Goal: Transaction & Acquisition: Book appointment/travel/reservation

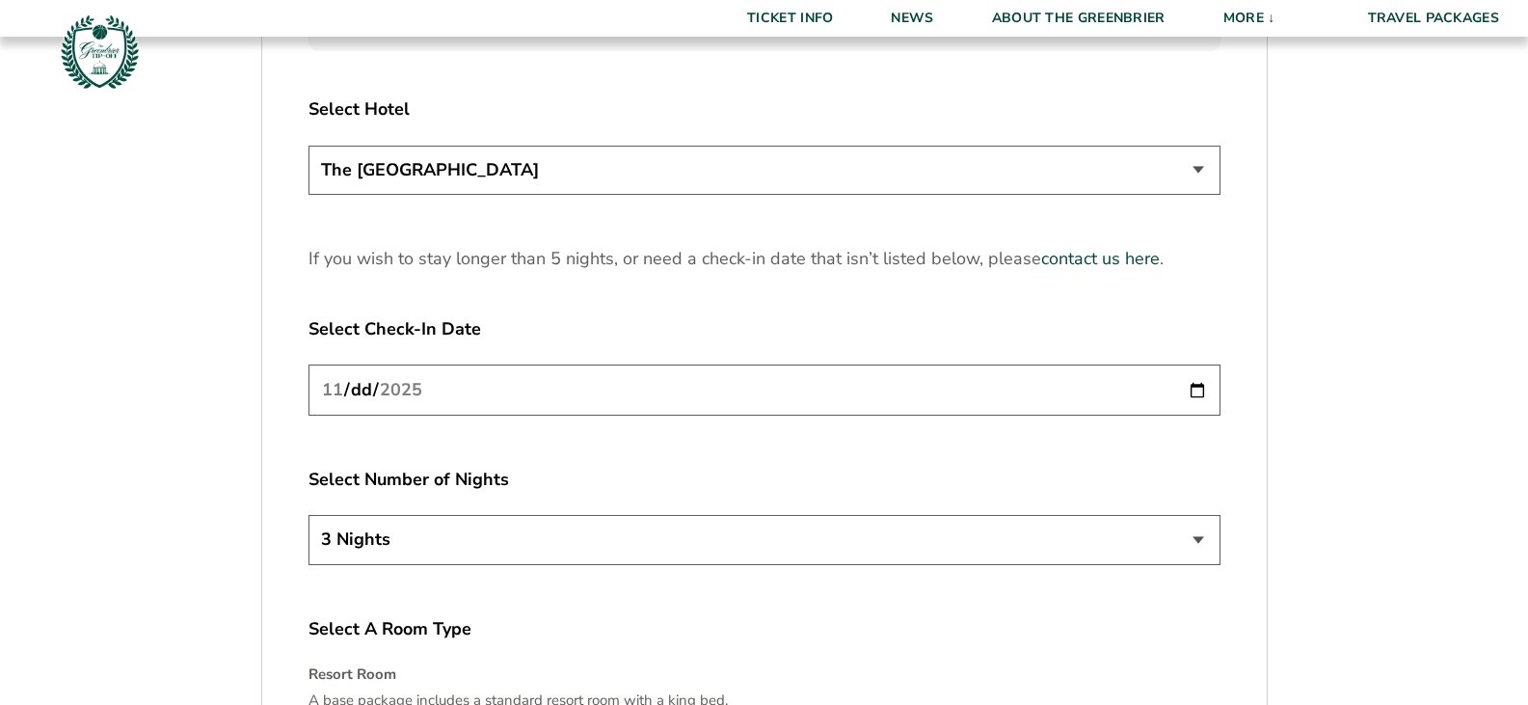
scroll to position [2410, 0]
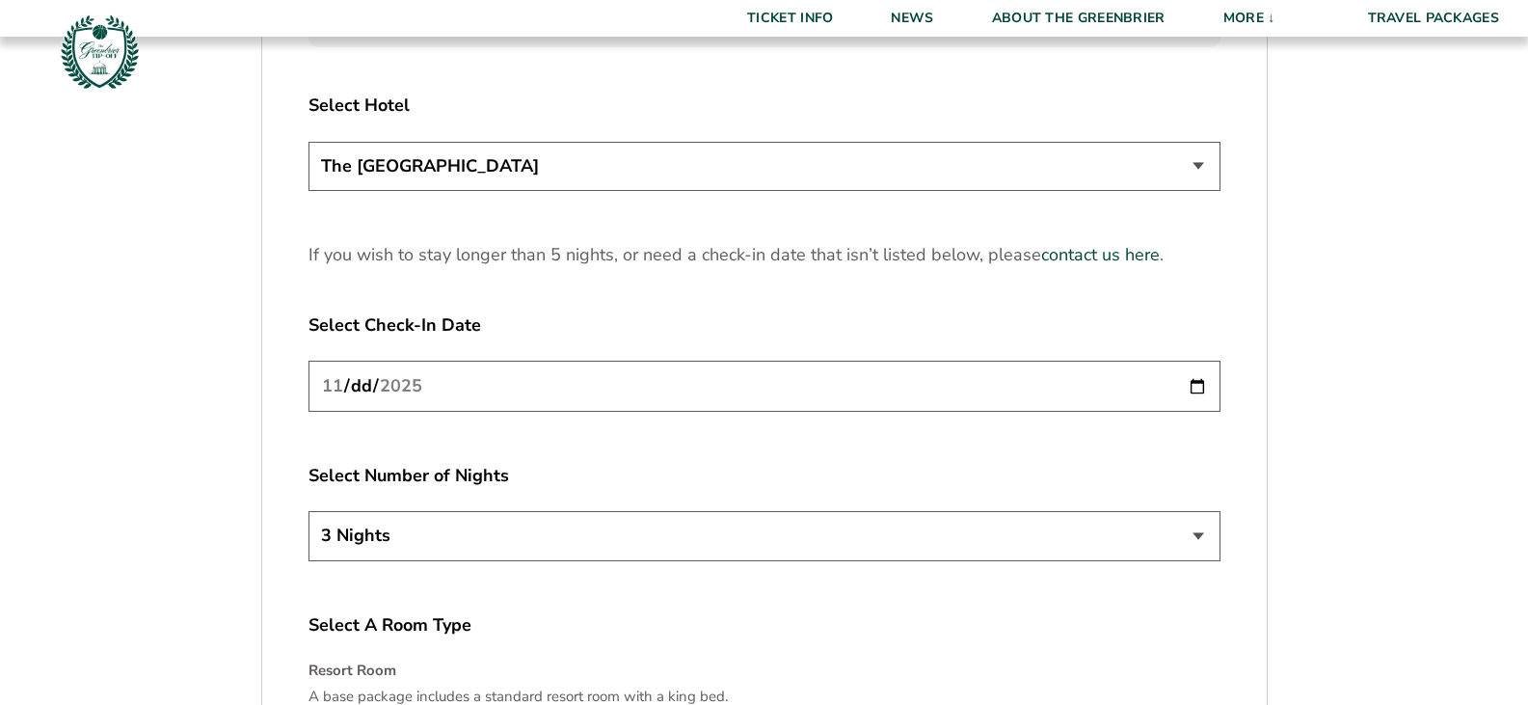
click at [553, 384] on input "[DATE]" at bounding box center [764, 385] width 912 height 51
click at [1191, 385] on input "[DATE]" at bounding box center [764, 385] width 912 height 51
click at [548, 528] on select "3 Nights 4 Nights 5 Nights" at bounding box center [764, 535] width 912 height 49
click at [911, 473] on label "Select Number of Nights" at bounding box center [764, 476] width 912 height 24
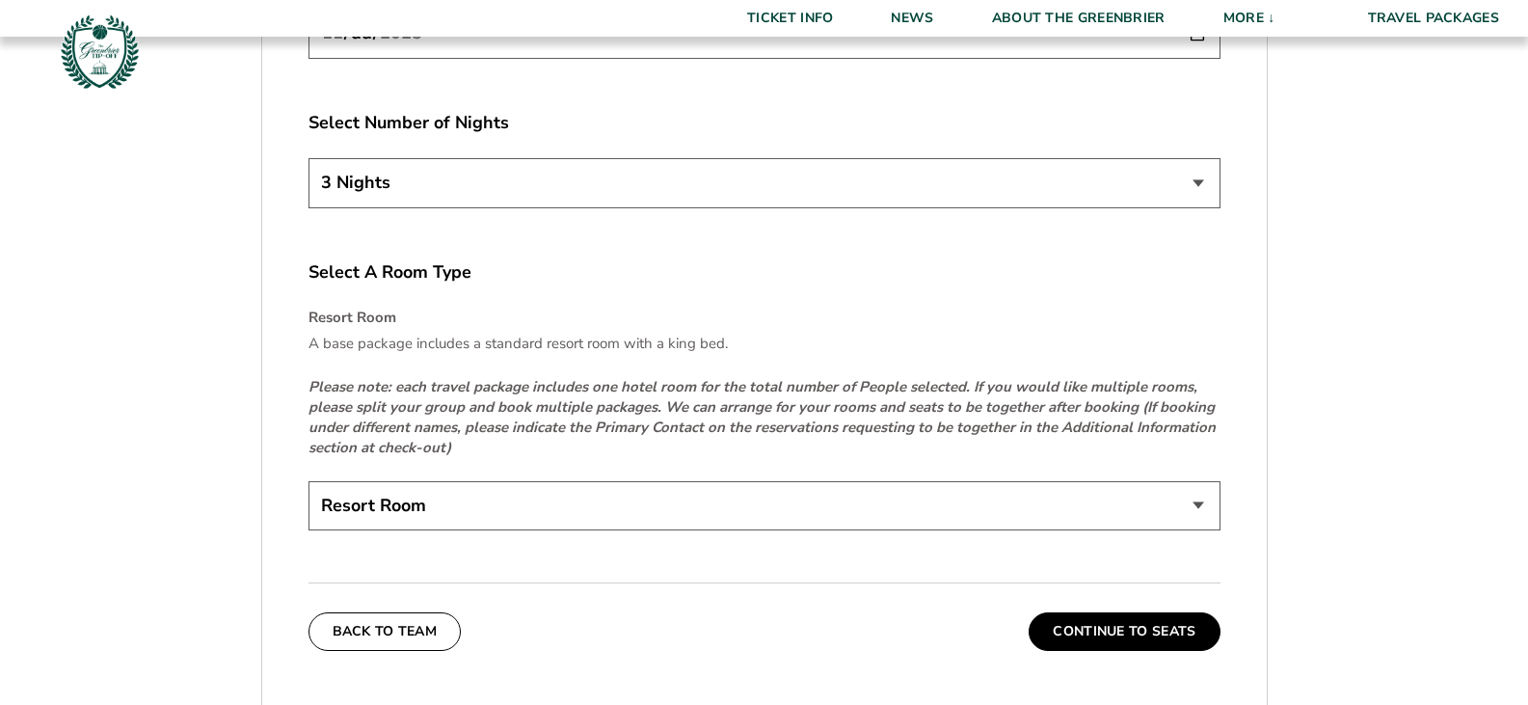
scroll to position [2892, 0]
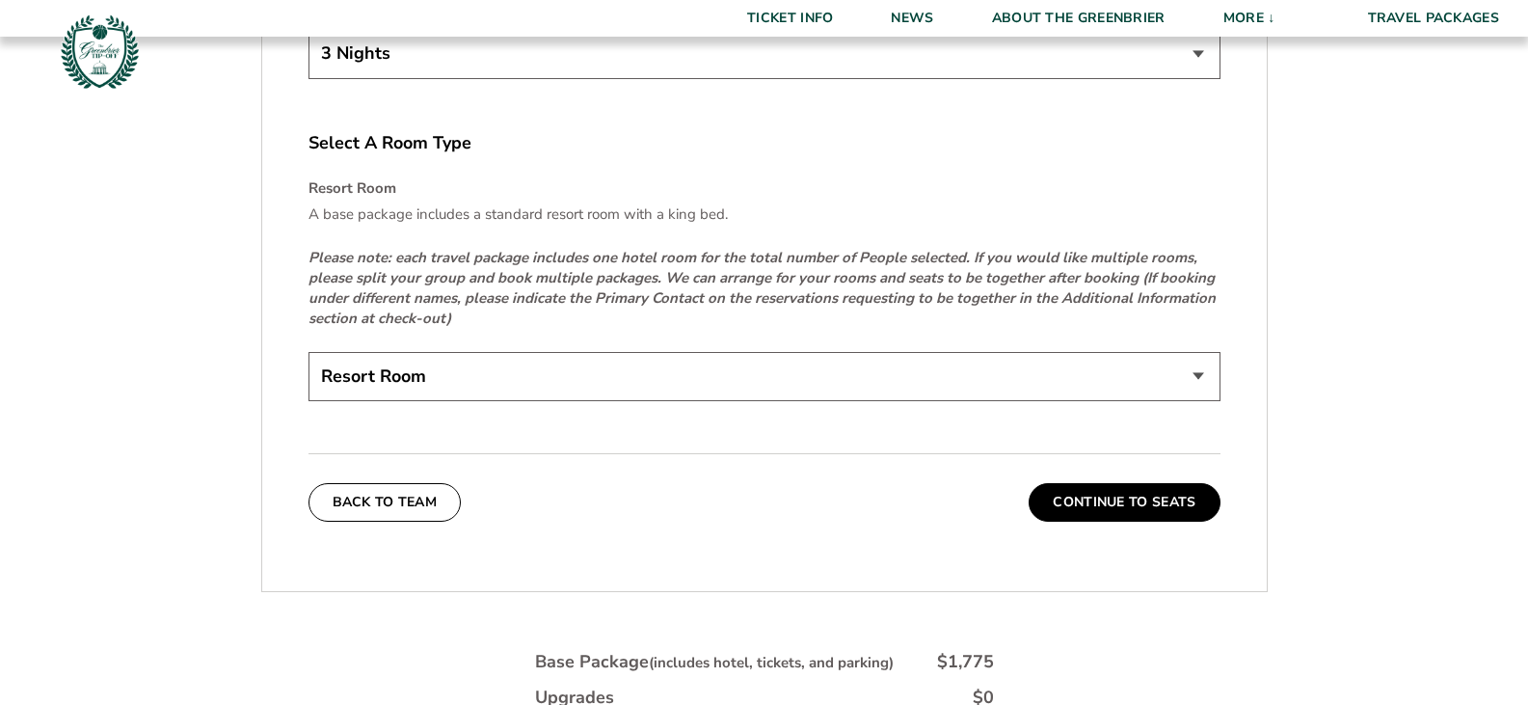
click at [608, 391] on select "Resort Room" at bounding box center [764, 376] width 912 height 49
click at [308, 352] on select "Resort Room" at bounding box center [764, 376] width 912 height 49
click at [1177, 363] on select "Resort Room" at bounding box center [764, 376] width 912 height 49
drag, startPoint x: 1124, startPoint y: 388, endPoint x: 1109, endPoint y: 420, distance: 34.9
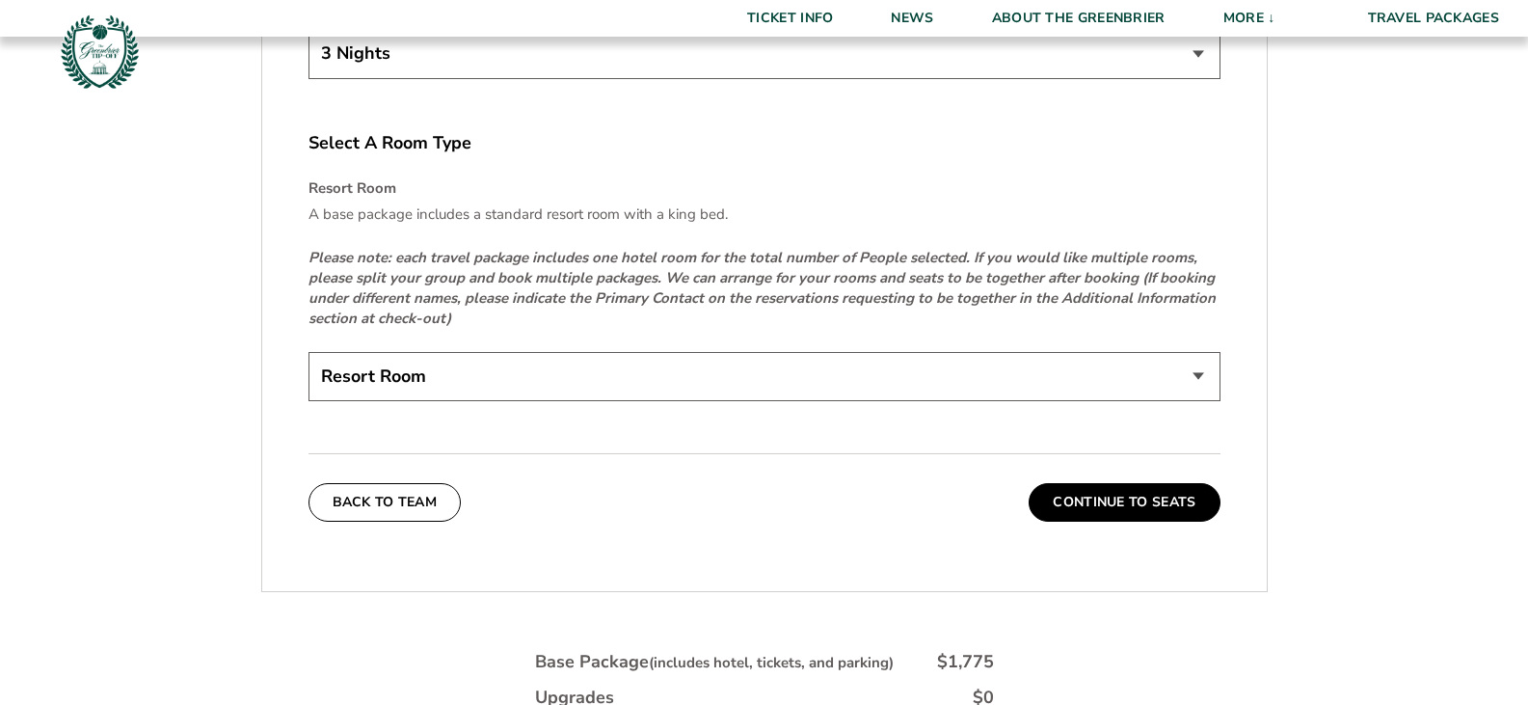
click at [1122, 392] on select "Resort Room" at bounding box center [764, 376] width 912 height 49
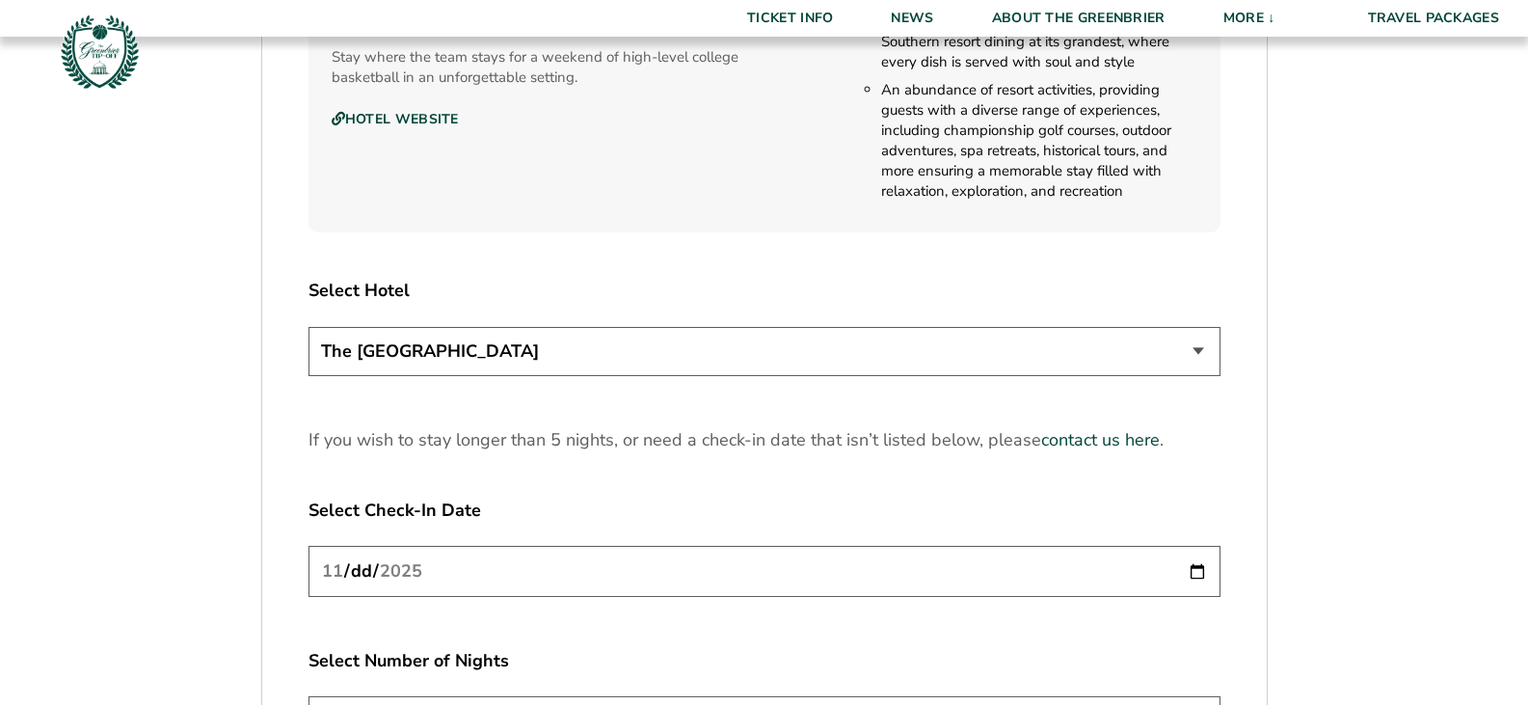
scroll to position [2217, 0]
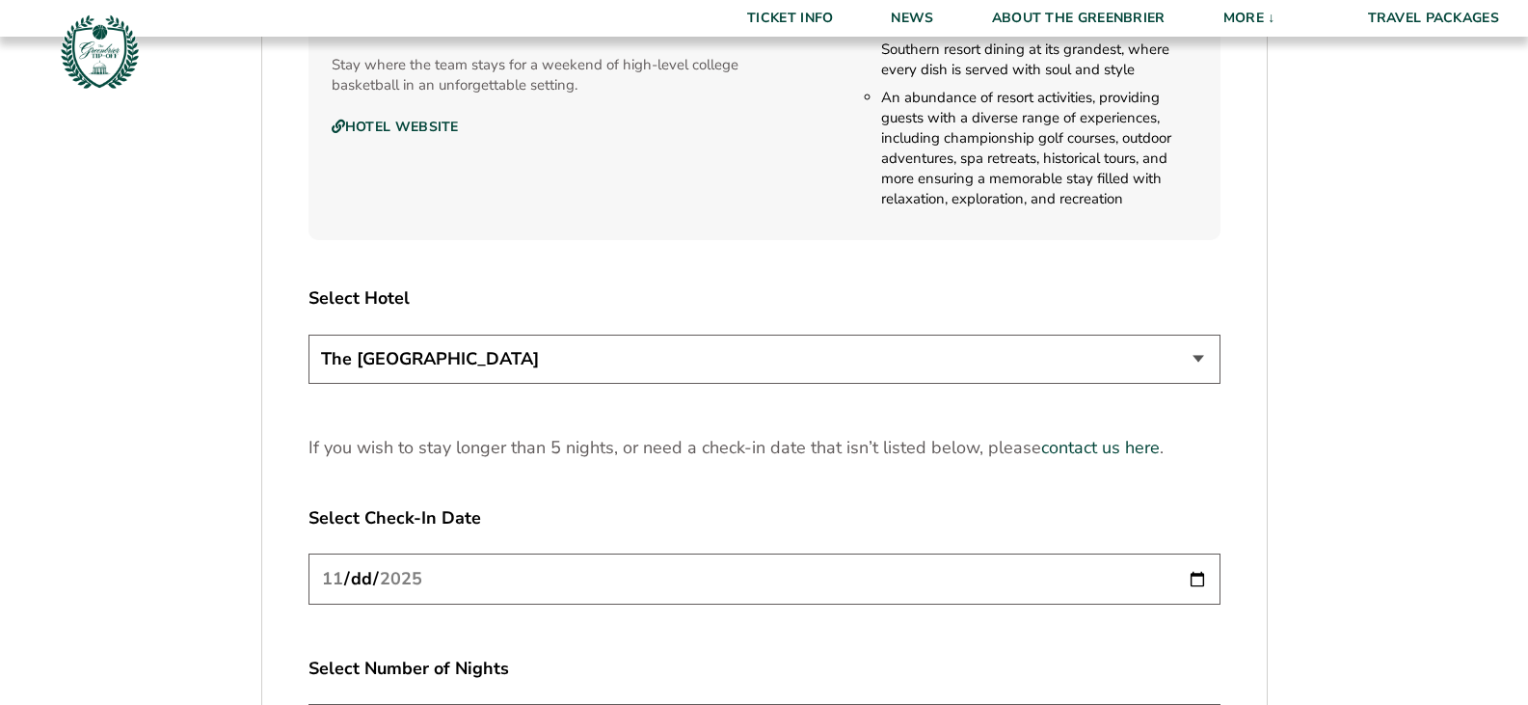
click at [1083, 369] on select "The [GEOGRAPHIC_DATA]" at bounding box center [764, 358] width 912 height 49
click at [1084, 370] on select "The [GEOGRAPHIC_DATA]" at bounding box center [764, 358] width 912 height 49
click at [1101, 566] on input "[DATE]" at bounding box center [764, 578] width 912 height 51
click at [1203, 574] on input "[DATE]" at bounding box center [764, 578] width 912 height 51
type input "[DATE]"
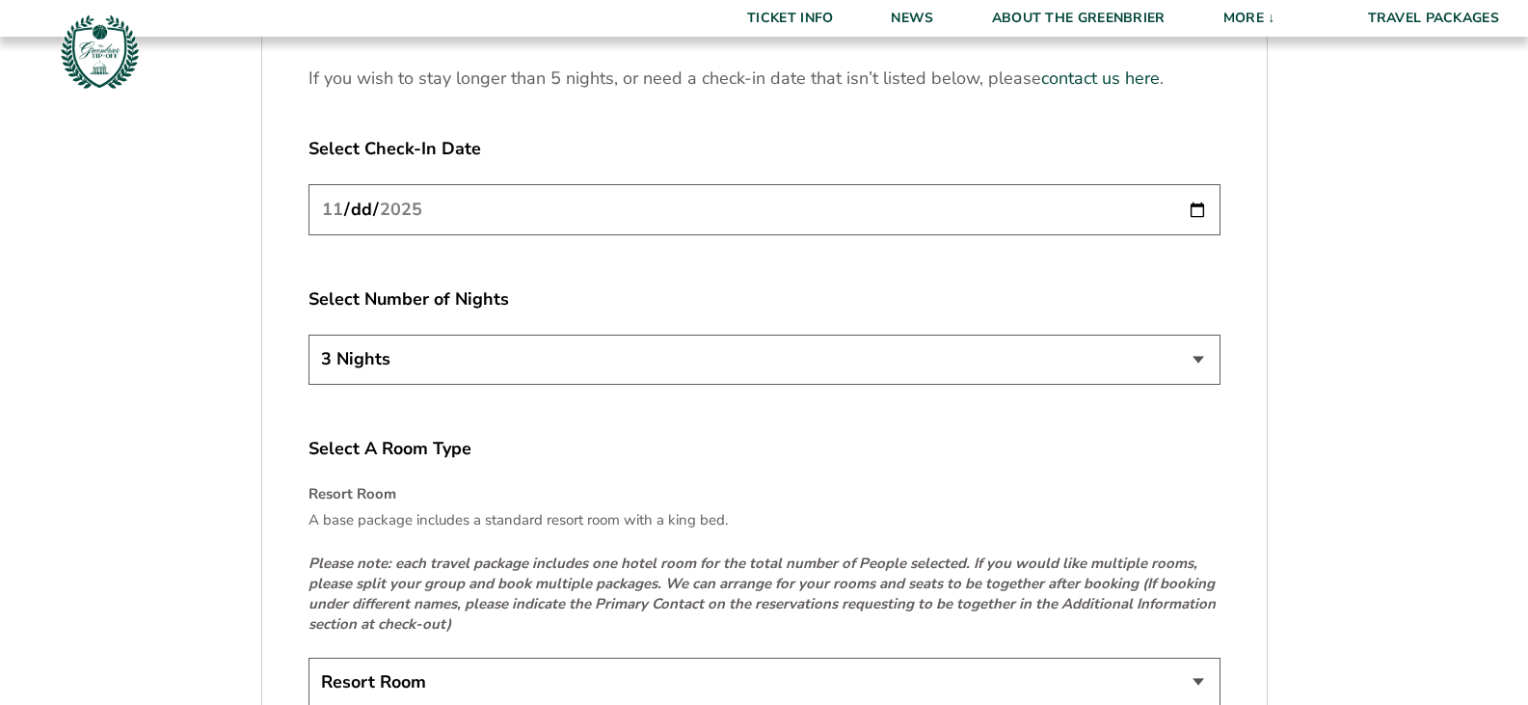
scroll to position [2603, 0]
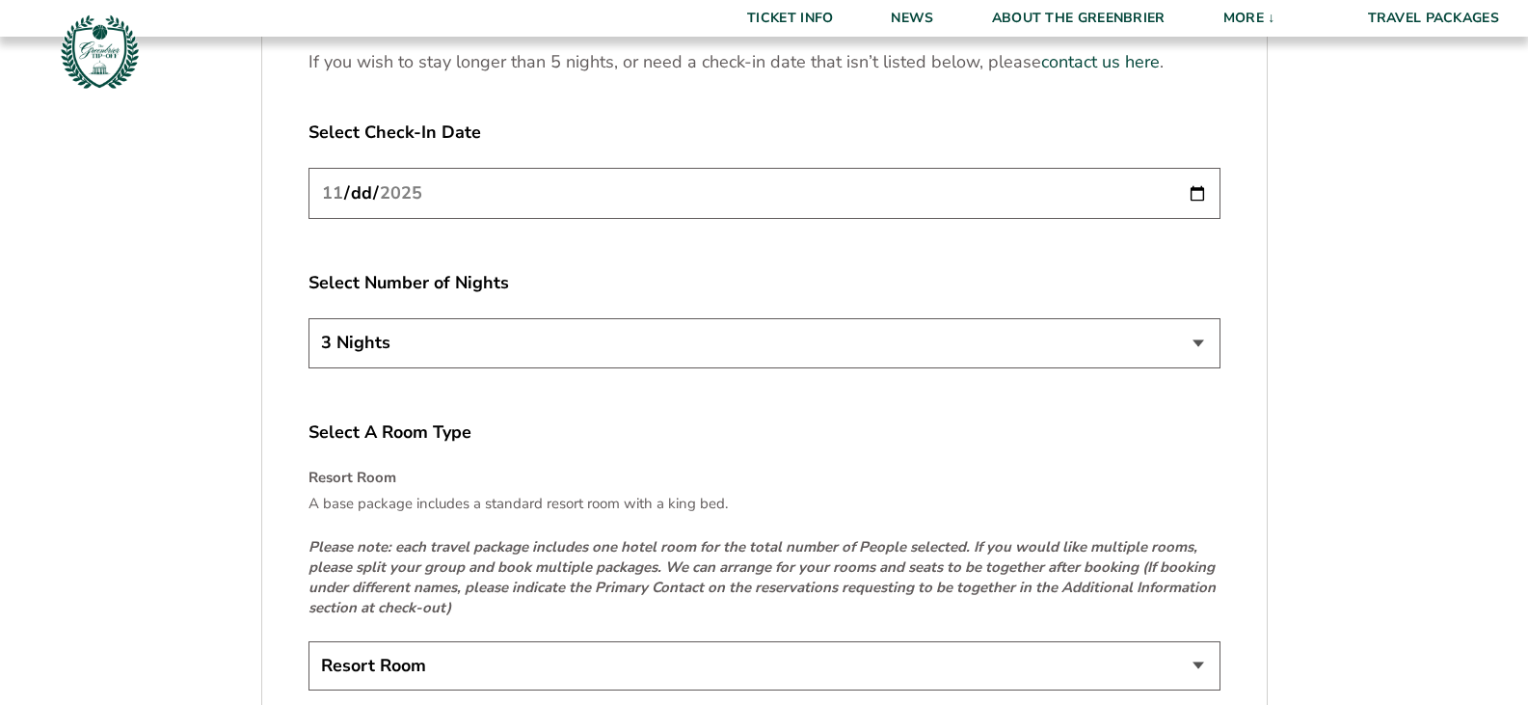
click at [520, 348] on select "3 Nights 4 Nights 5 Nights" at bounding box center [764, 342] width 912 height 49
click at [520, 349] on select "3 Nights 4 Nights 5 Nights" at bounding box center [764, 342] width 912 height 49
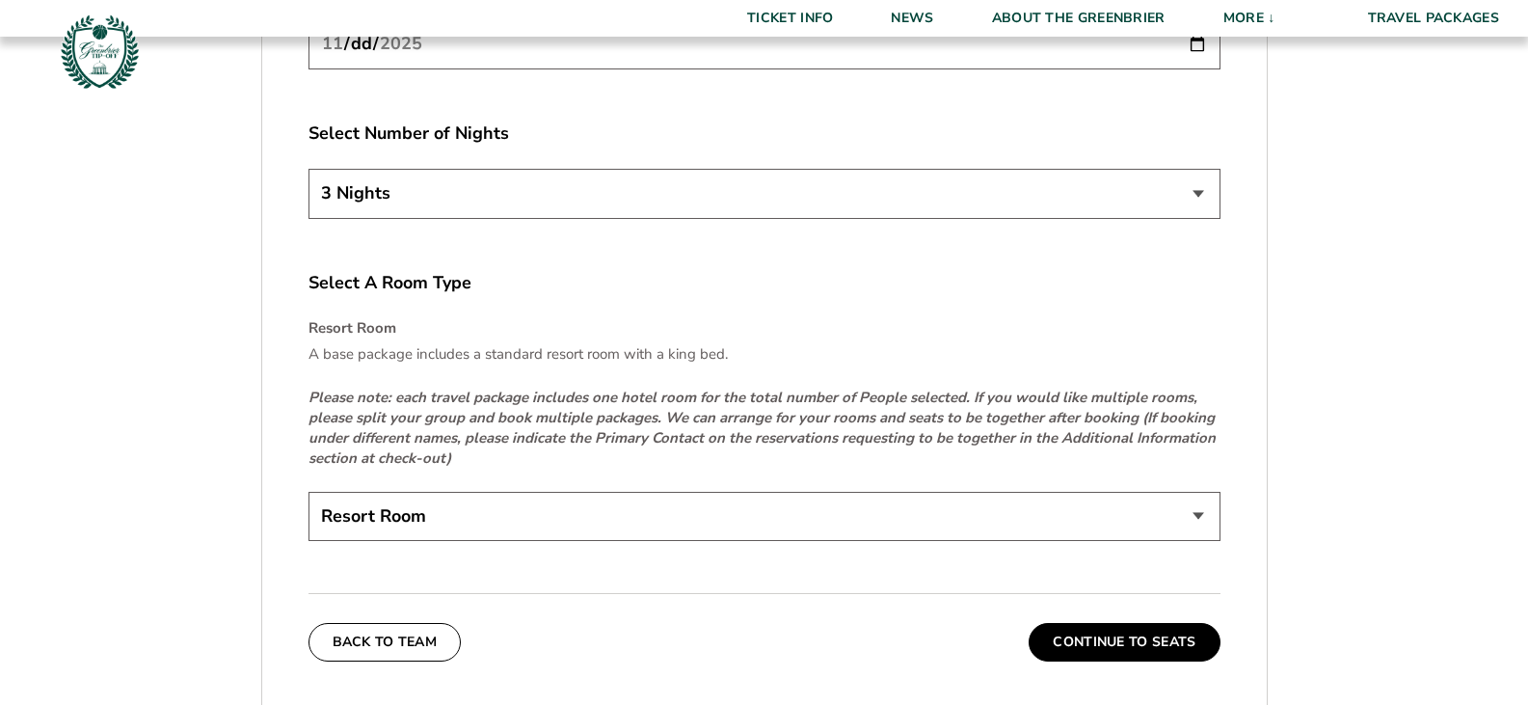
scroll to position [2892, 0]
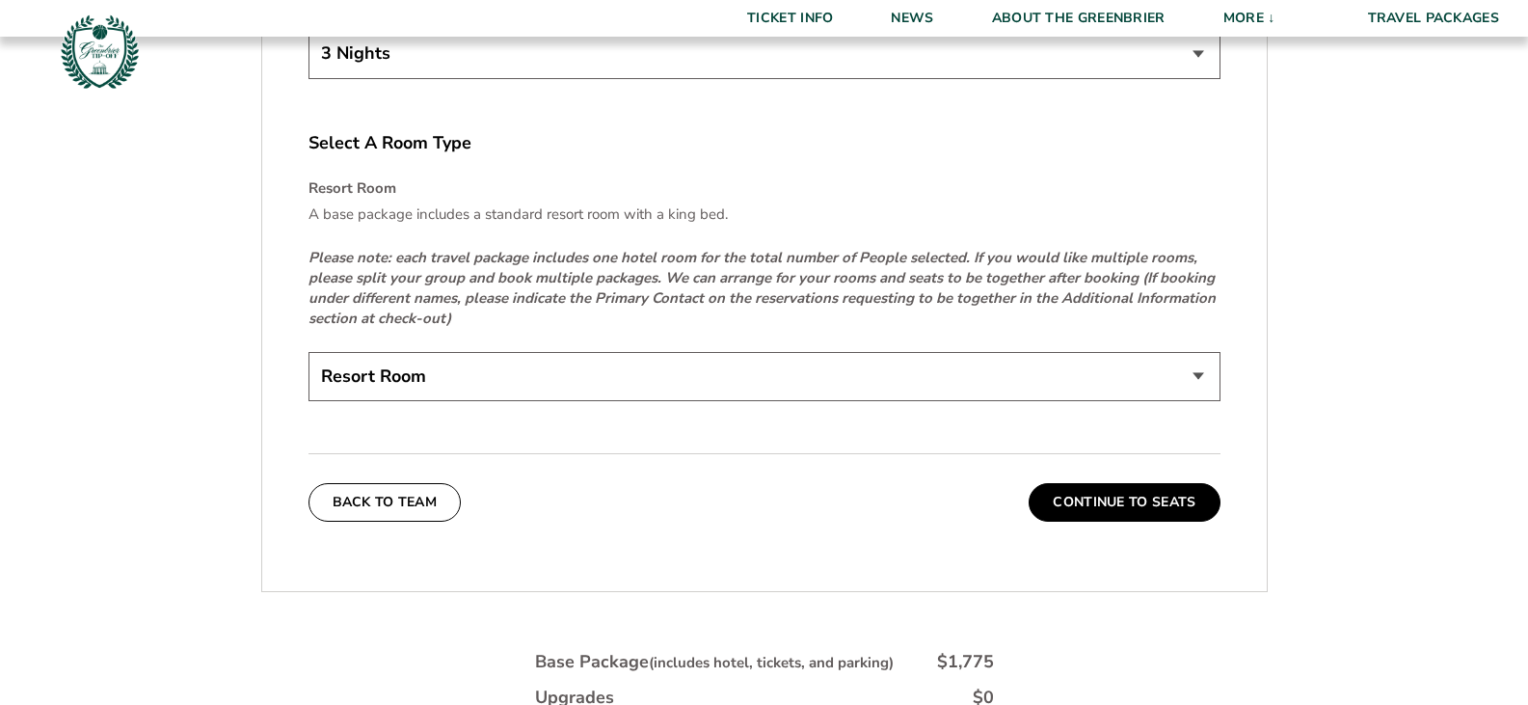
click at [524, 384] on select "Resort Room" at bounding box center [764, 376] width 912 height 49
click at [528, 381] on select "Resort Room" at bounding box center [764, 376] width 912 height 49
click at [1099, 490] on button "Continue To Seats" at bounding box center [1123, 502] width 191 height 39
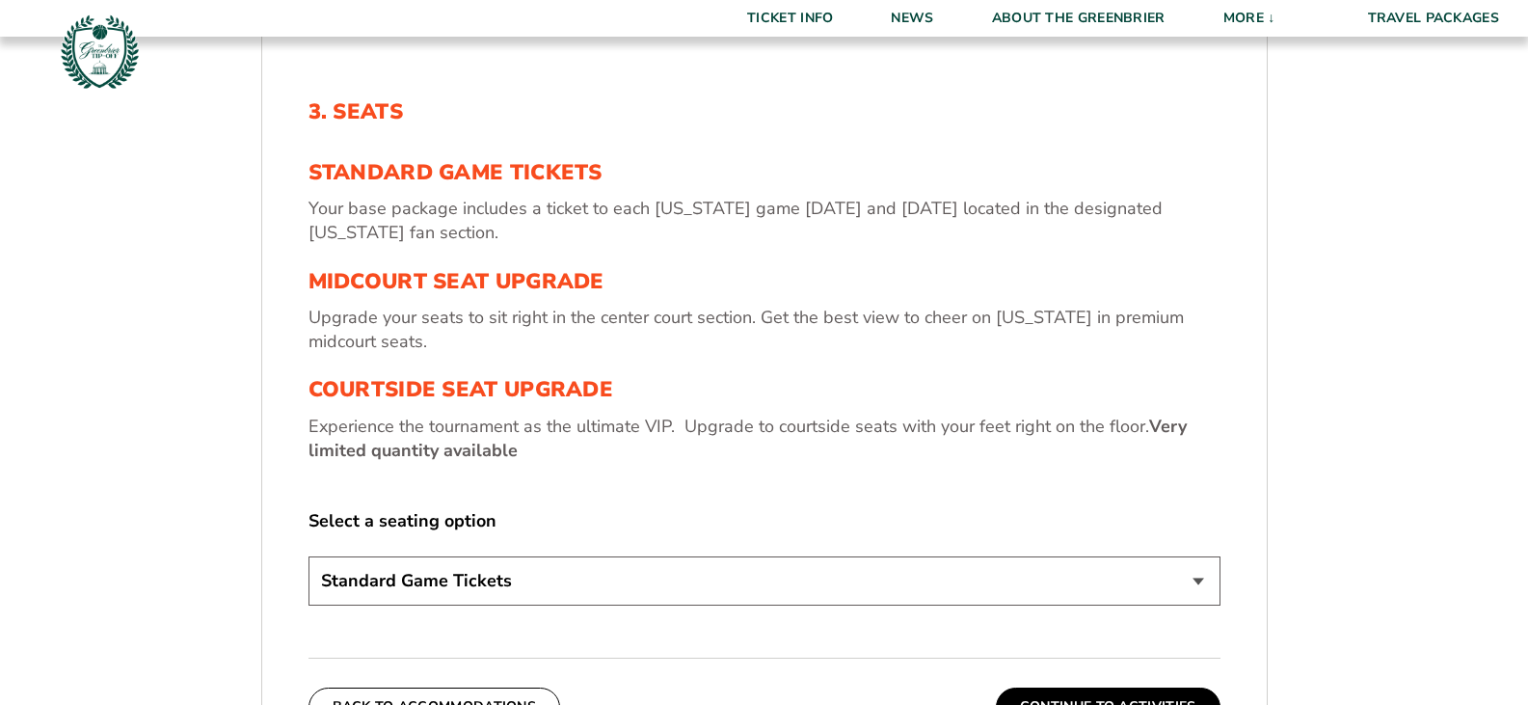
scroll to position [622, 0]
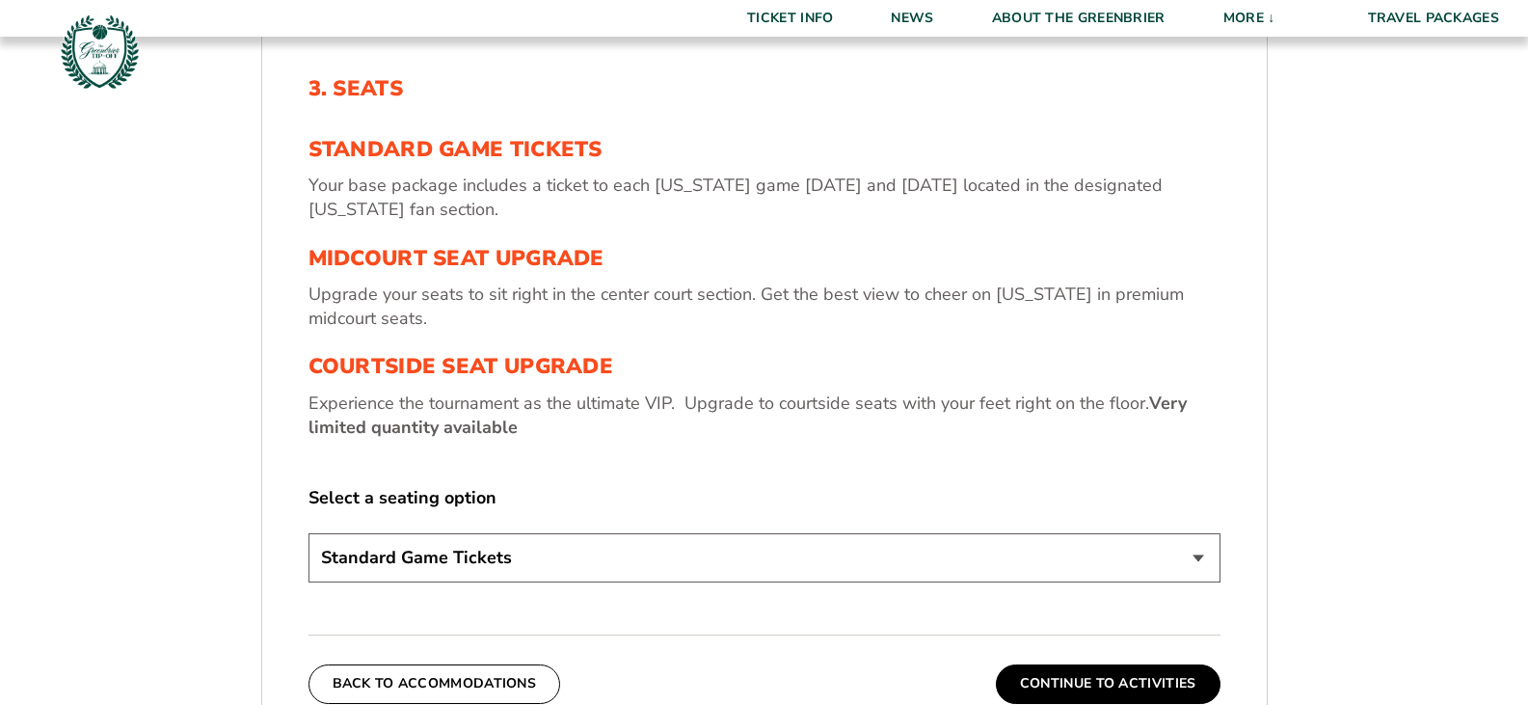
click at [469, 566] on select "Standard Game Tickets Midcourt Seat Upgrade (+$130 per person) Courtside Seat U…" at bounding box center [764, 557] width 912 height 49
select select "Courtside Seat Upgrade"
click at [308, 533] on select "Standard Game Tickets Midcourt Seat Upgrade (+$130 per person) Courtside Seat U…" at bounding box center [764, 557] width 912 height 49
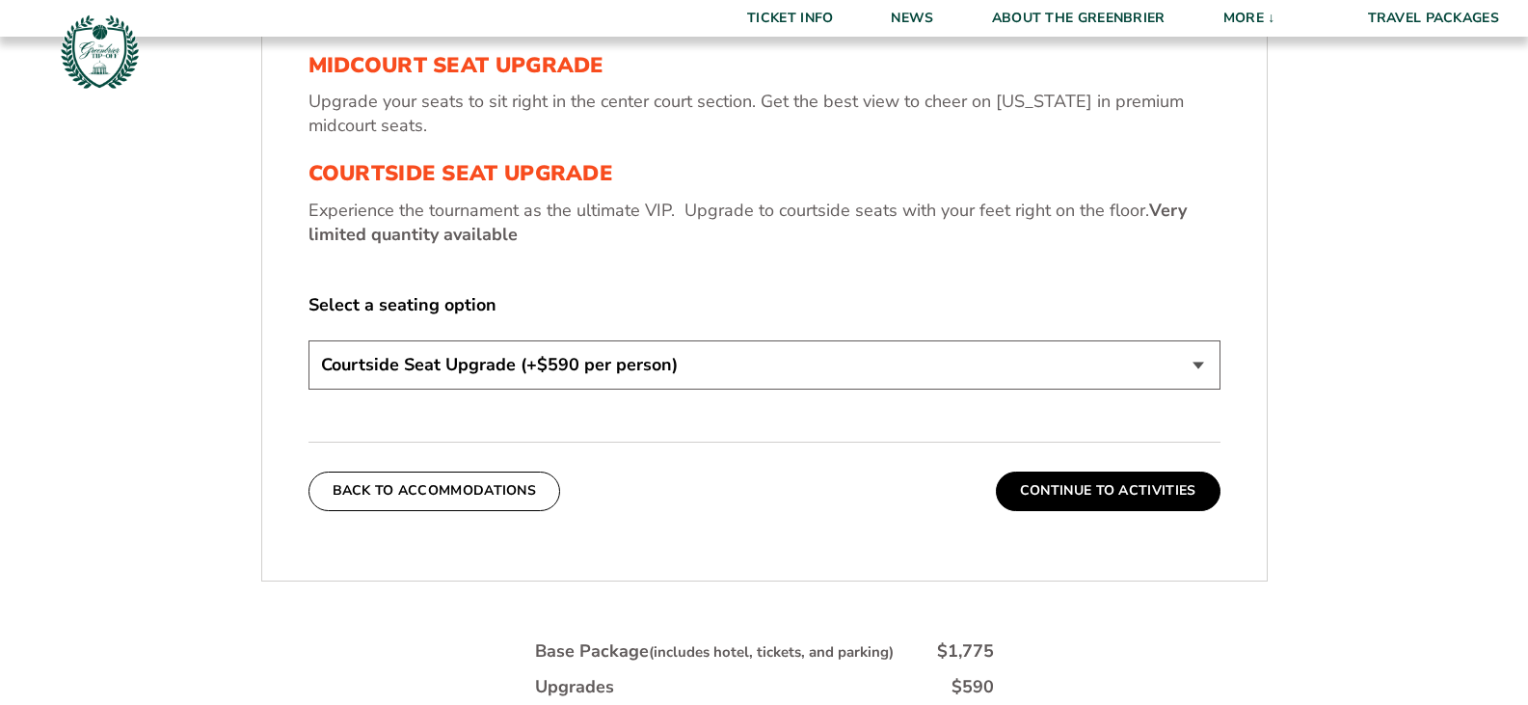
scroll to position [1007, 0]
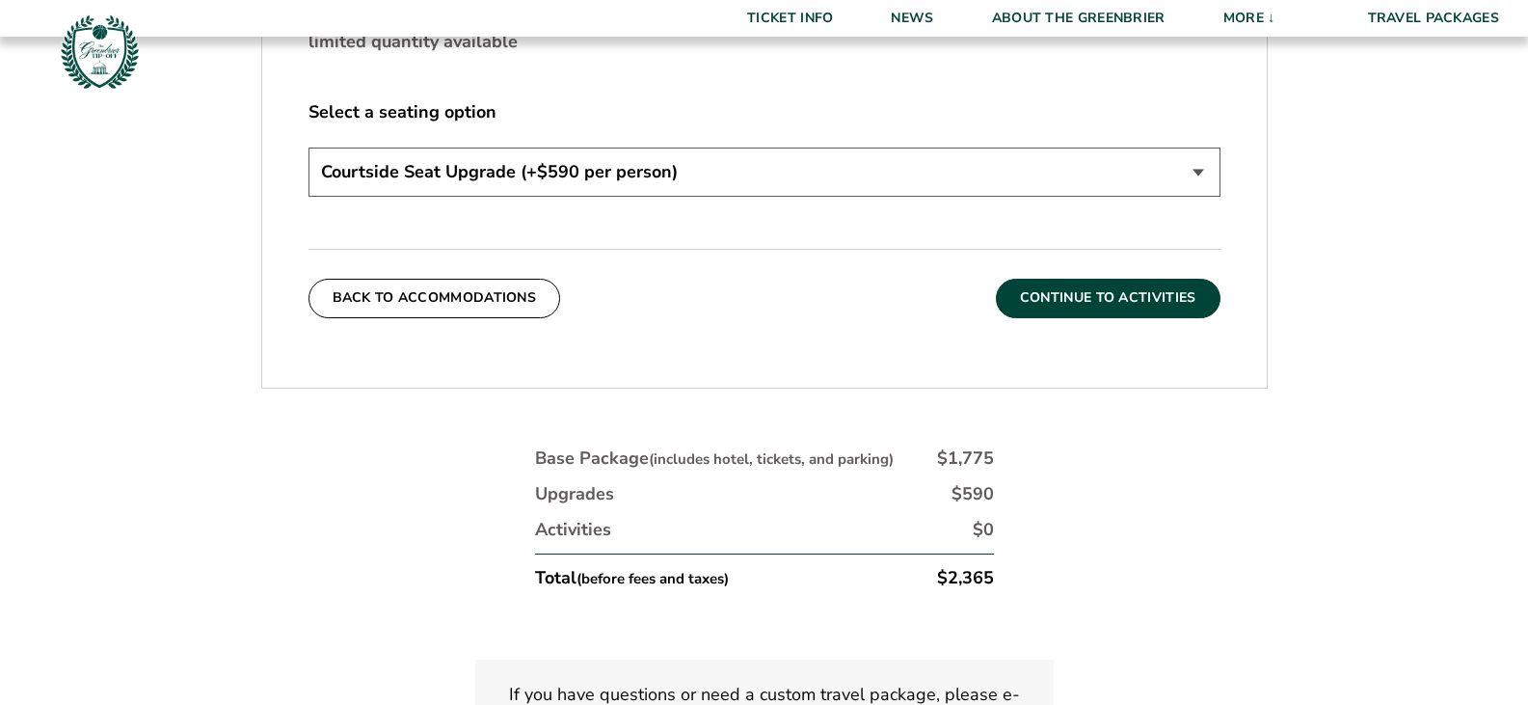
click at [1098, 301] on button "Continue To Activities" at bounding box center [1108, 298] width 225 height 39
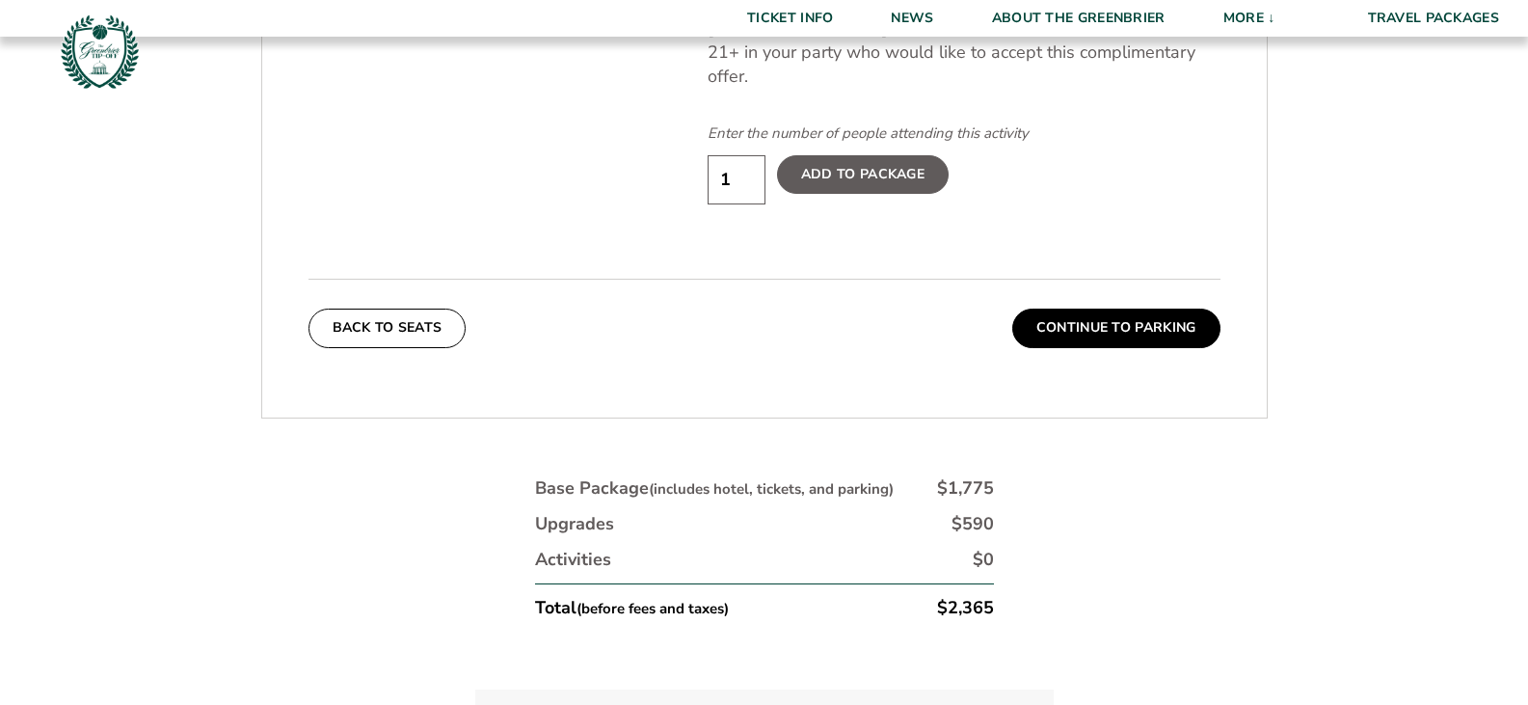
scroll to position [911, 0]
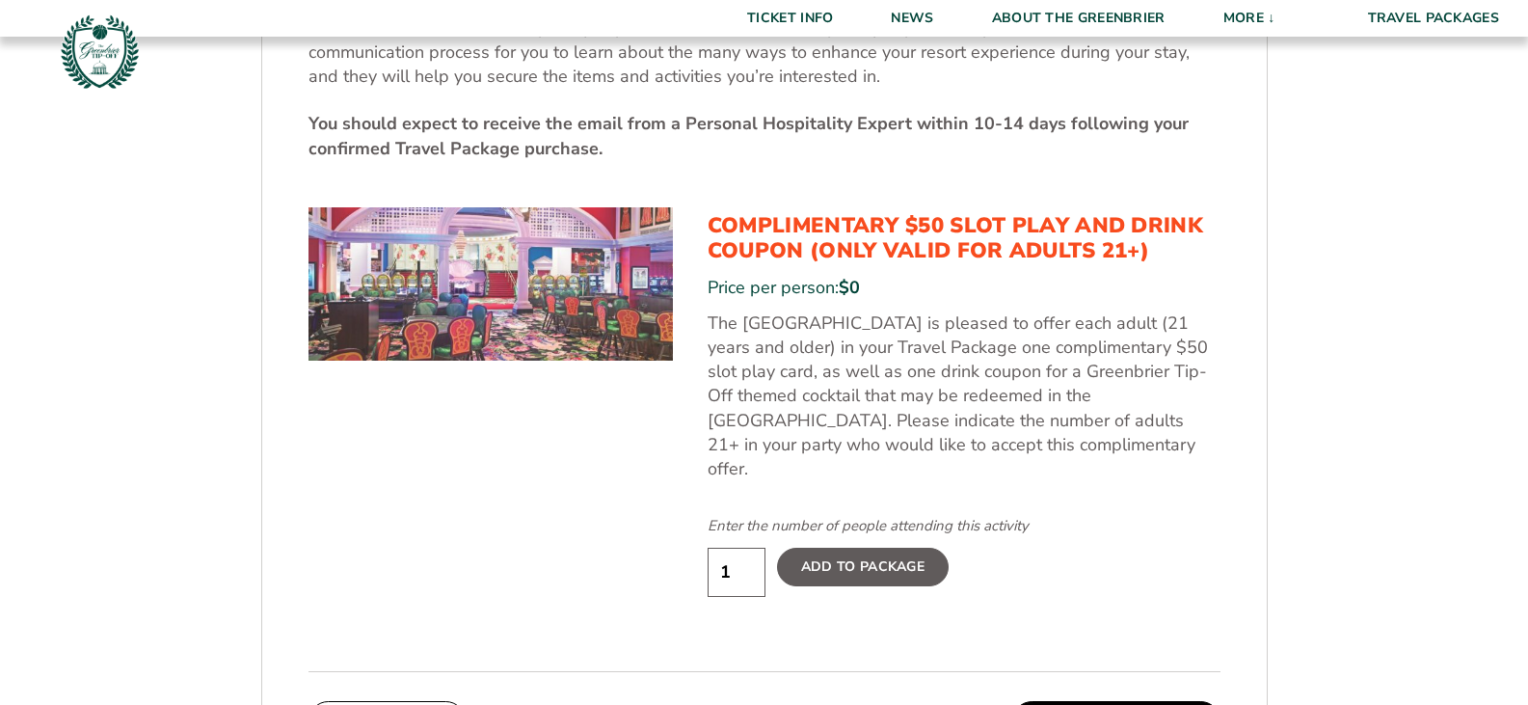
click at [877, 547] on label "Add To Package" at bounding box center [863, 566] width 172 height 39
click at [0, 0] on input "Add To Package" at bounding box center [0, 0] width 0 height 0
click at [826, 553] on label "Added" at bounding box center [826, 566] width 99 height 39
click at [755, 548] on input "1" at bounding box center [736, 571] width 58 height 49
type input "2"
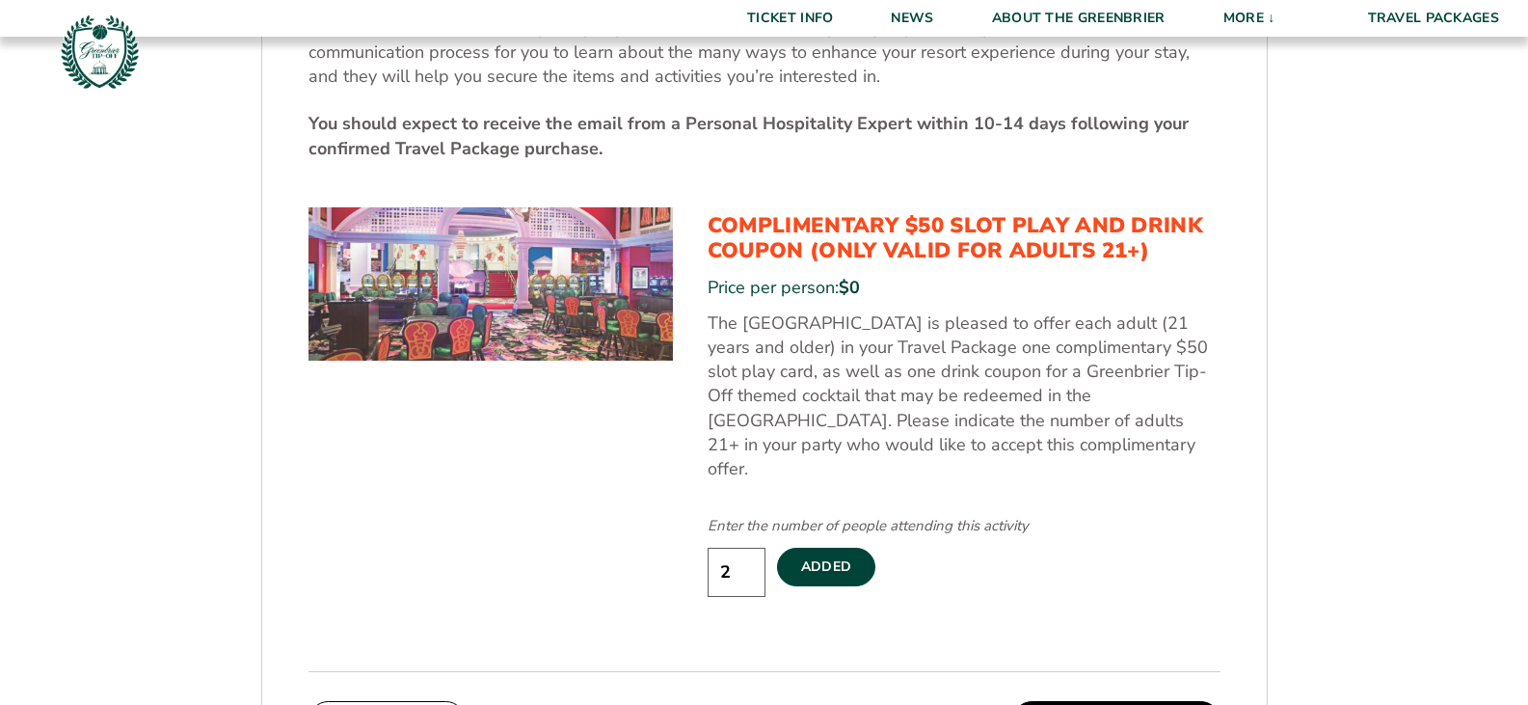
click at [748, 547] on input "2" at bounding box center [736, 571] width 58 height 49
click at [858, 547] on label "Added" at bounding box center [826, 566] width 99 height 39
click at [0, 0] on input "Added" at bounding box center [0, 0] width 0 height 0
click at [884, 547] on label "Add To Package" at bounding box center [863, 566] width 172 height 39
click at [0, 0] on input "Add To Package" at bounding box center [0, 0] width 0 height 0
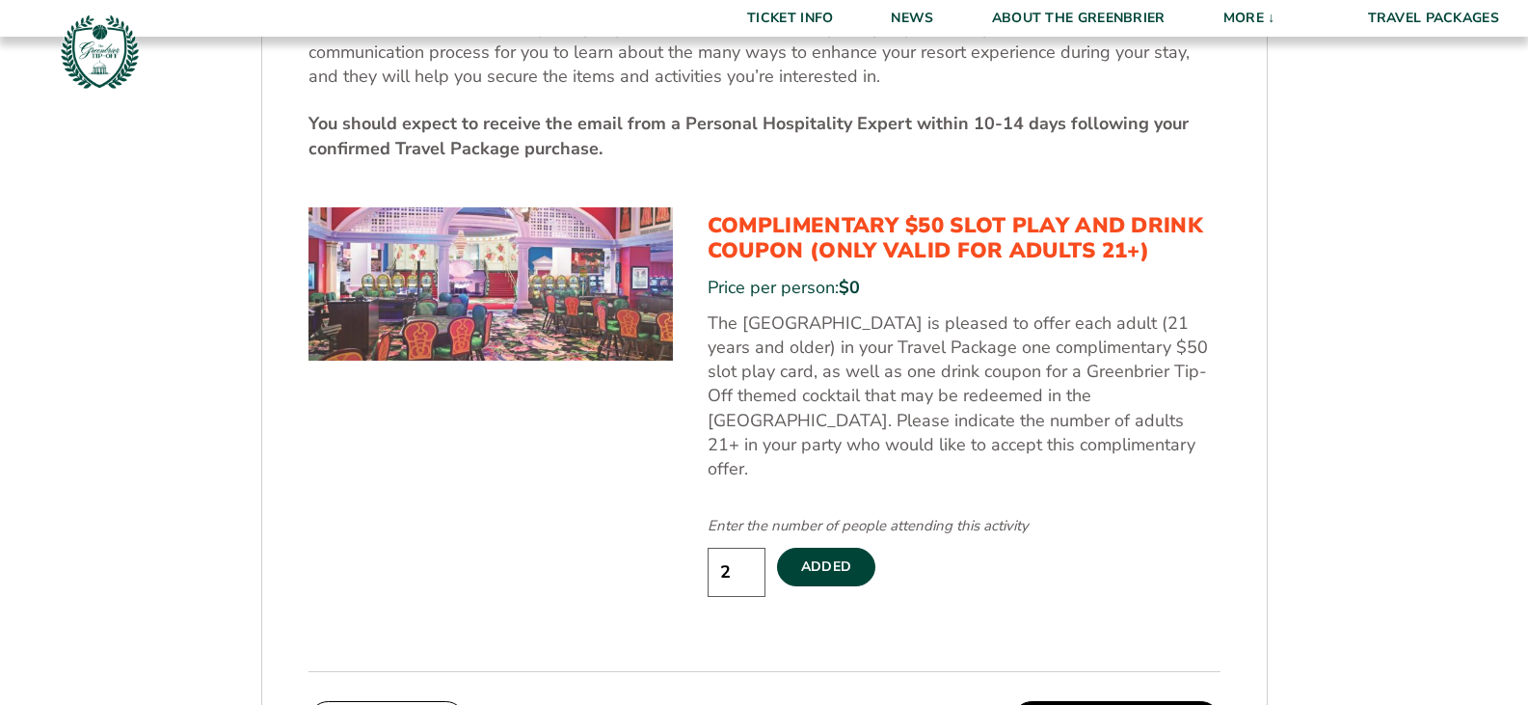
scroll to position [1007, 0]
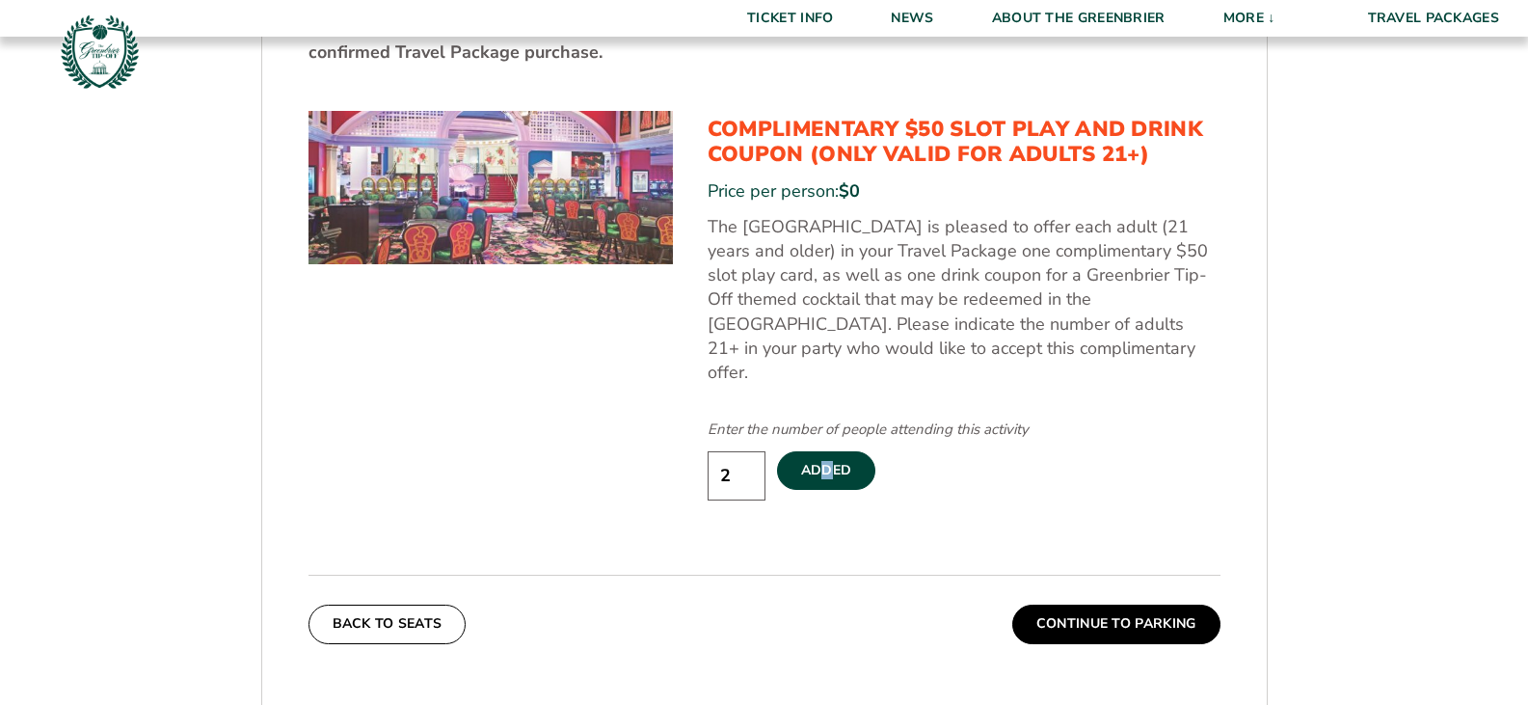
click at [824, 455] on label "Added" at bounding box center [826, 470] width 99 height 39
click at [825, 451] on label "Added" at bounding box center [826, 470] width 99 height 39
click at [0, 0] on input "Added" at bounding box center [0, 0] width 0 height 0
click at [996, 526] on div "4. Activities The Greenbrier offers an abundance of resort activities, providin…" at bounding box center [764, 166] width 1004 height 1045
click at [838, 456] on label "Add To Package" at bounding box center [863, 470] width 172 height 39
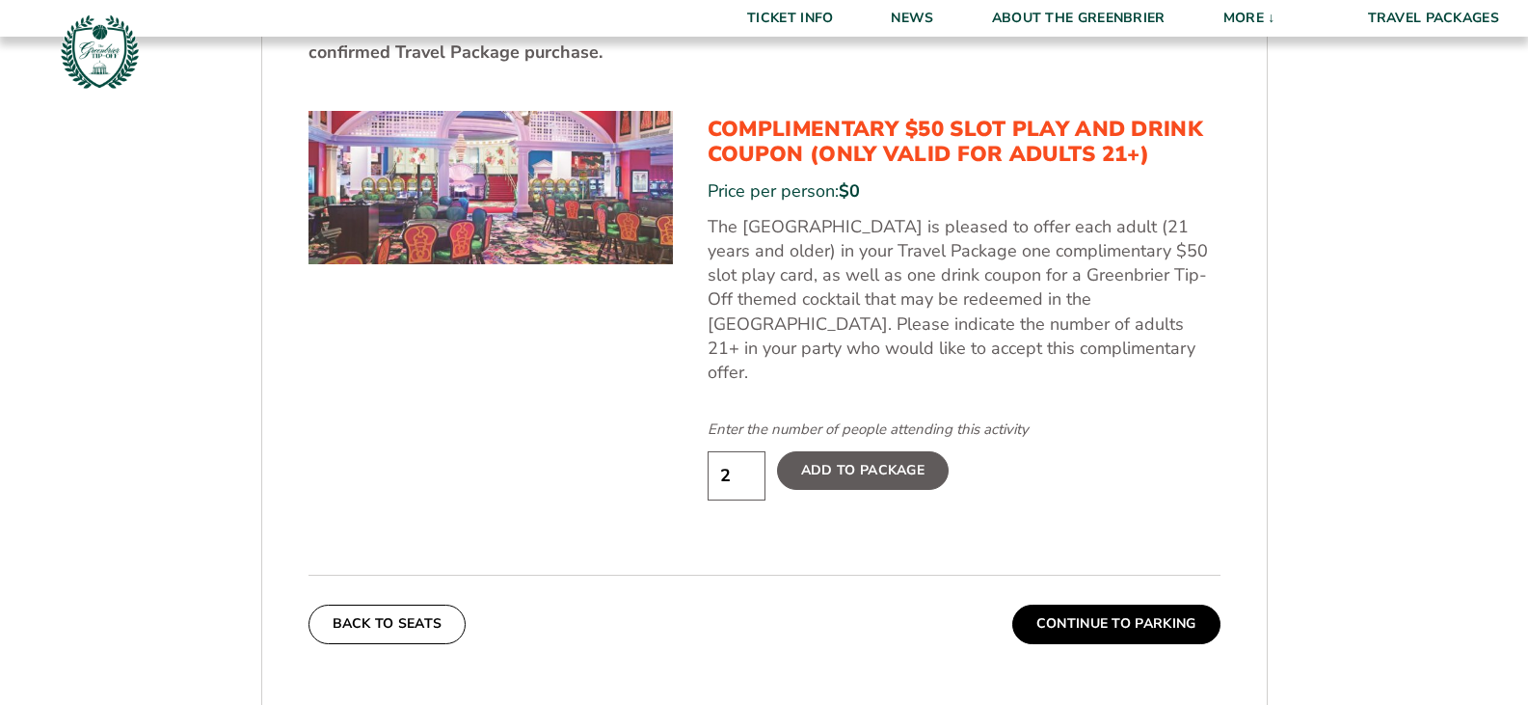
click at [0, 0] on input "Add To Package" at bounding box center [0, 0] width 0 height 0
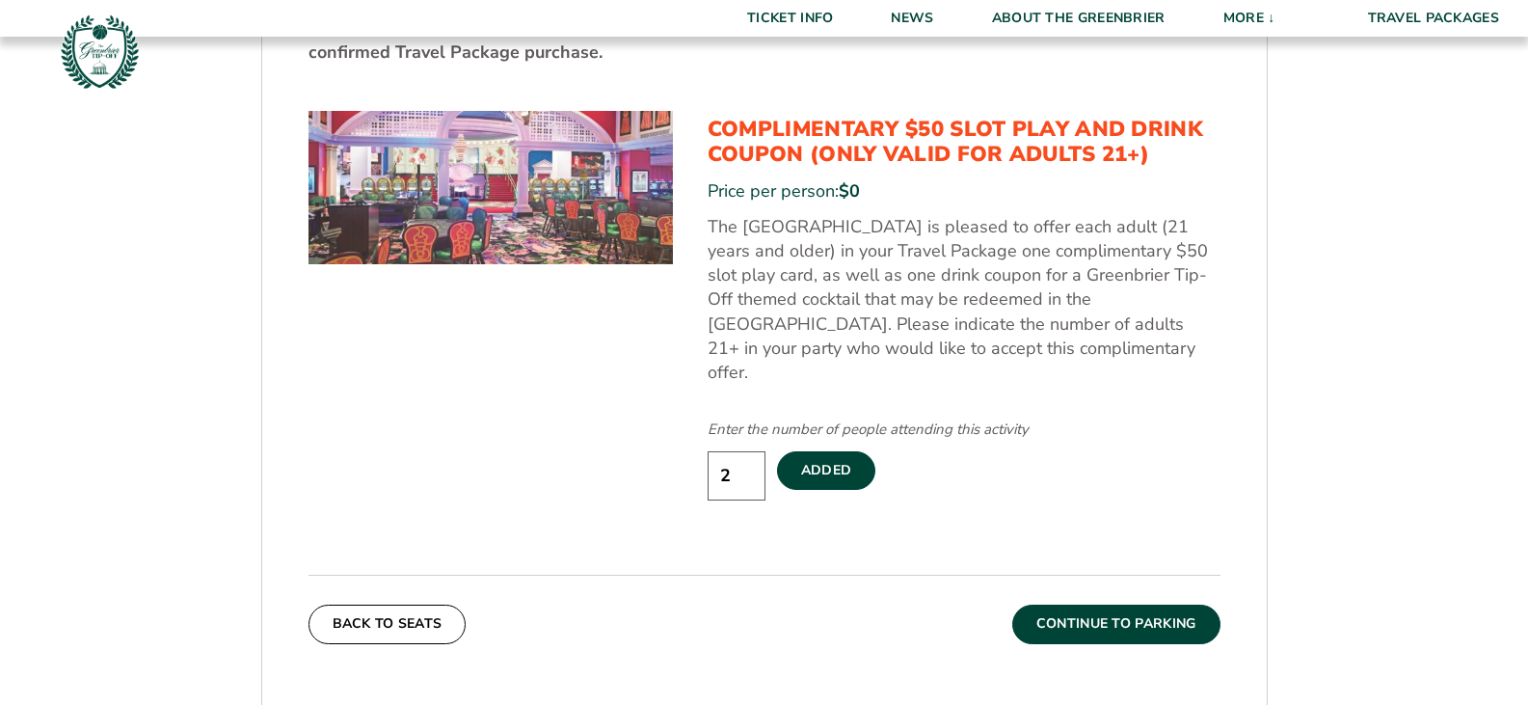
click at [1087, 604] on button "Continue To Parking" at bounding box center [1116, 623] width 208 height 39
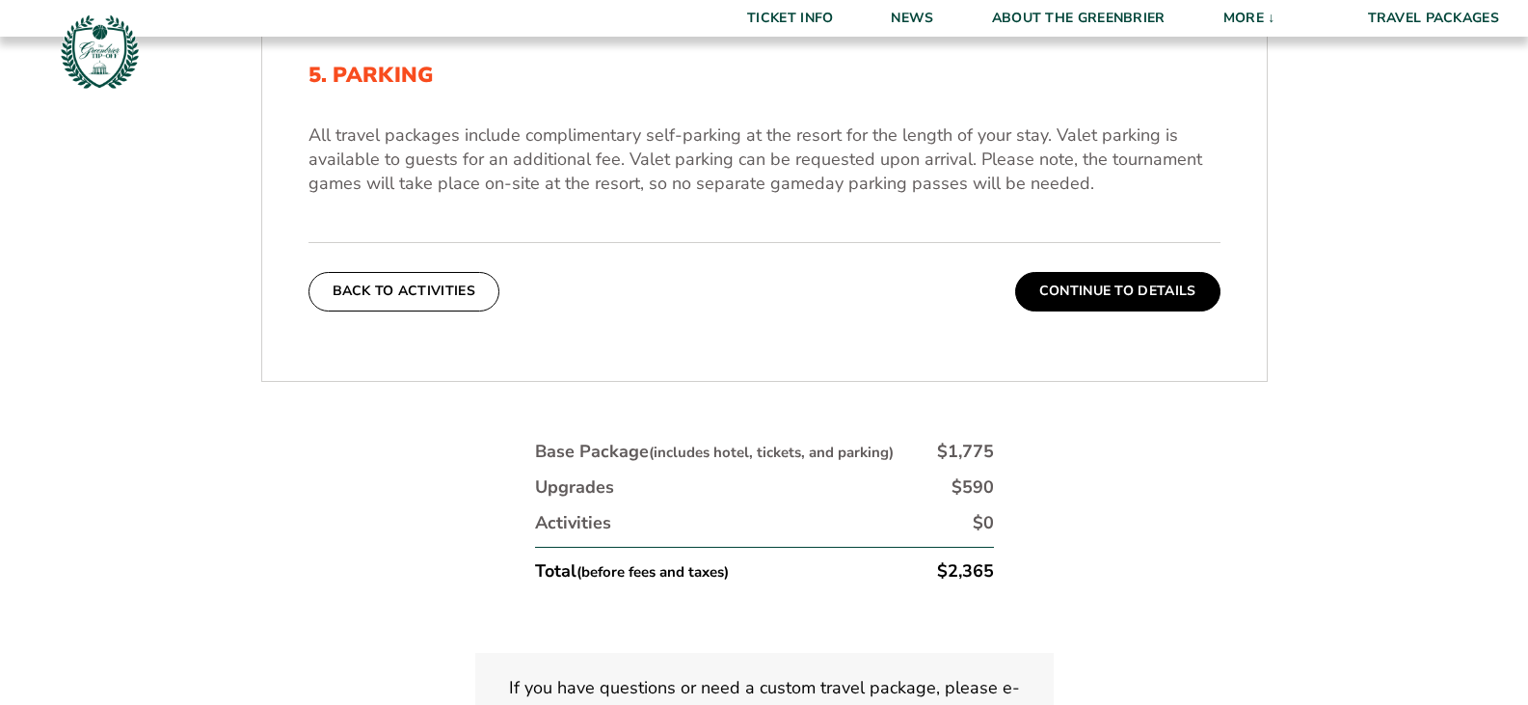
scroll to position [525, 0]
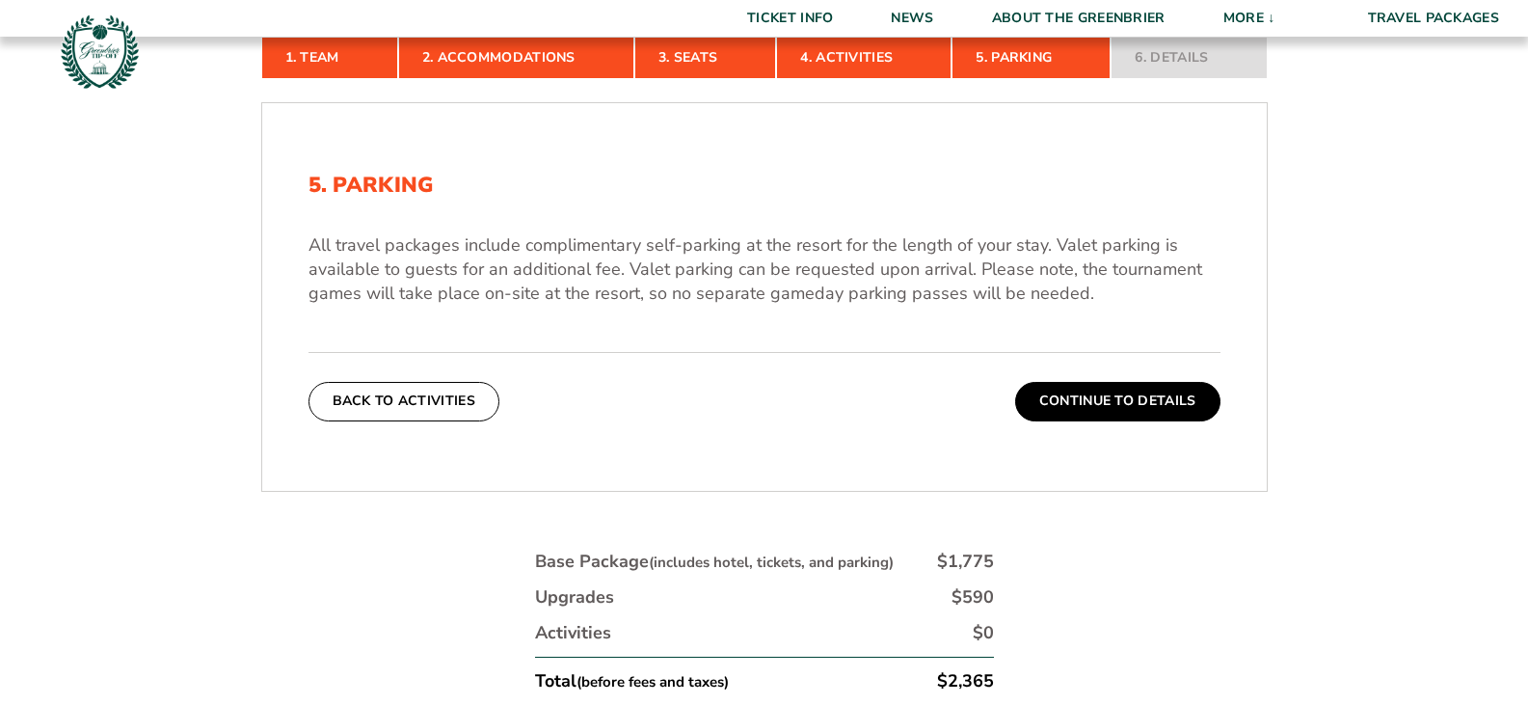
click at [1150, 411] on button "Continue To Details" at bounding box center [1117, 401] width 205 height 39
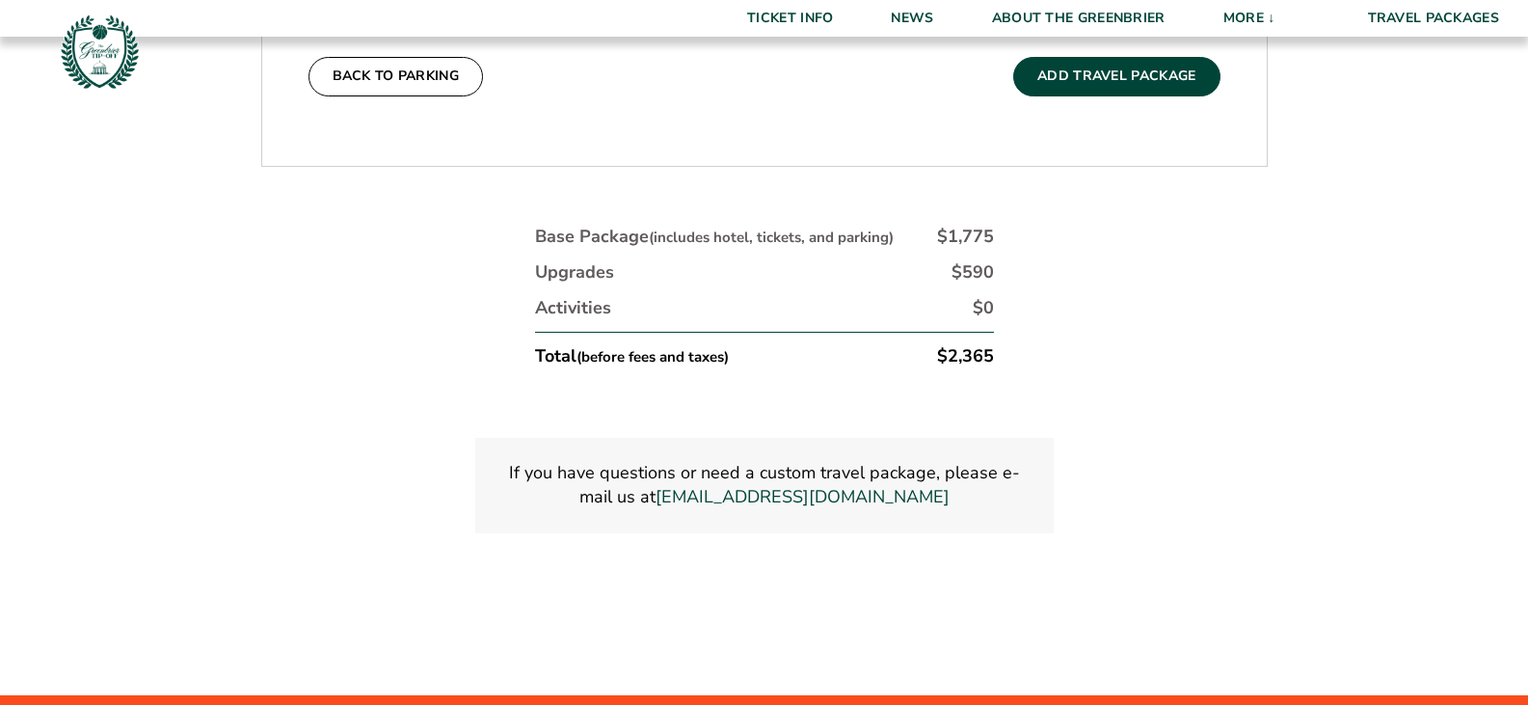
scroll to position [1099, 0]
